Goal: Information Seeking & Learning: Learn about a topic

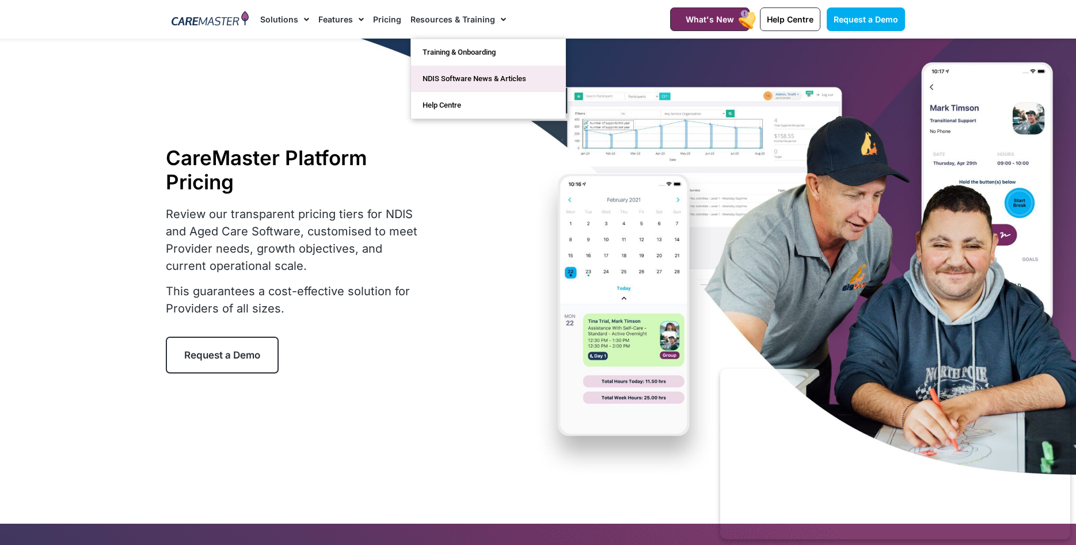
click at [482, 84] on link "NDIS Software News & Articles" at bounding box center [488, 79] width 154 height 26
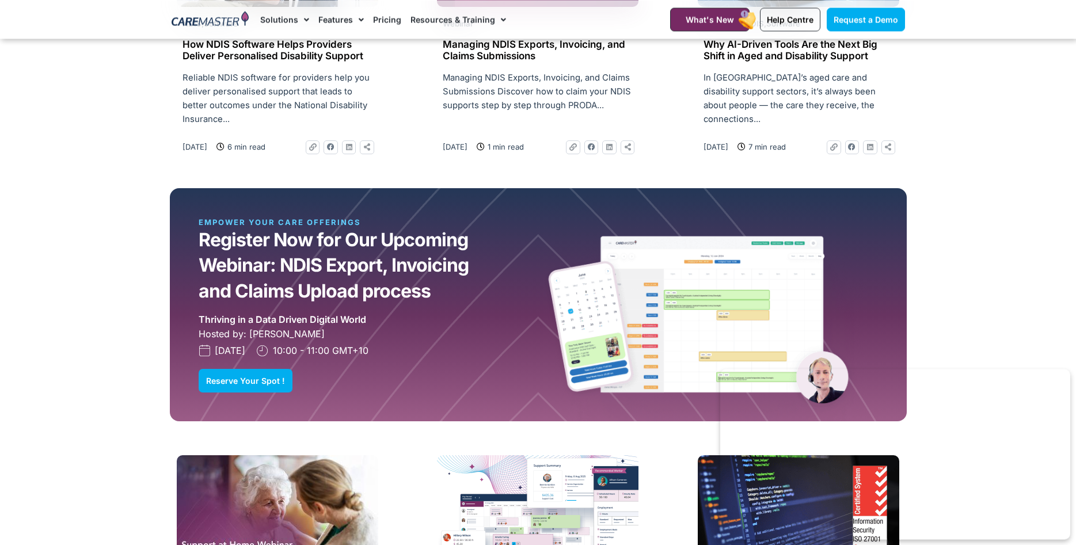
scroll to position [1174, 0]
